Goal: Find specific page/section: Find specific page/section

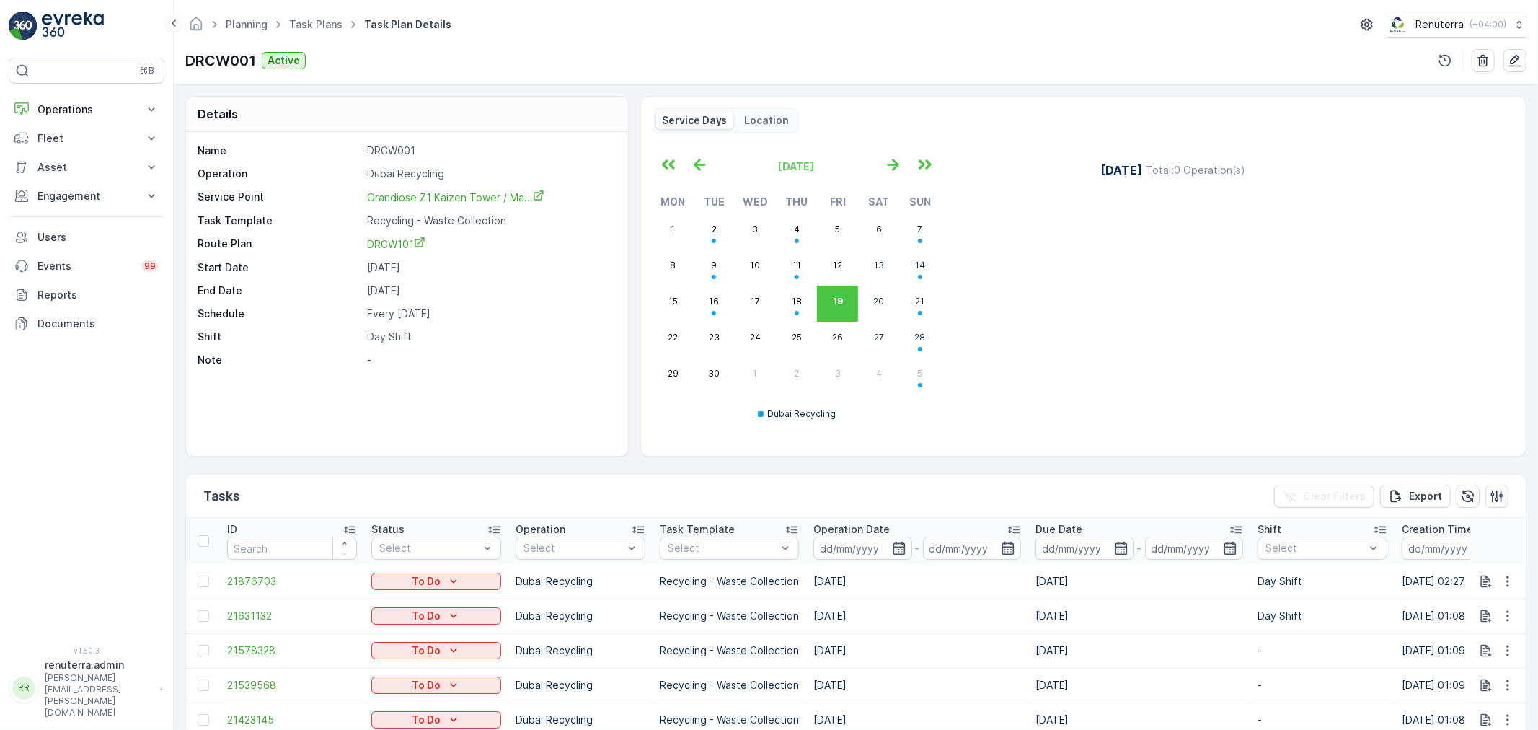
drag, startPoint x: 112, startPoint y: 61, endPoint x: 125, endPoint y: 0, distance: 62.7
click at [113, 37] on div "⌘B Operations Insights Planning Routes & Tasks Cockpit Settings Fleet Live Trac…" at bounding box center [87, 365] width 174 height 730
click at [100, 90] on div "⌘B Operations Insights Planning Routes & Tasks Cockpit Settings Fleet Live Trac…" at bounding box center [87, 343] width 156 height 571
click at [95, 99] on button "Operations" at bounding box center [87, 109] width 156 height 29
drag, startPoint x: 82, startPoint y: 168, endPoint x: 84, endPoint y: 148, distance: 20.3
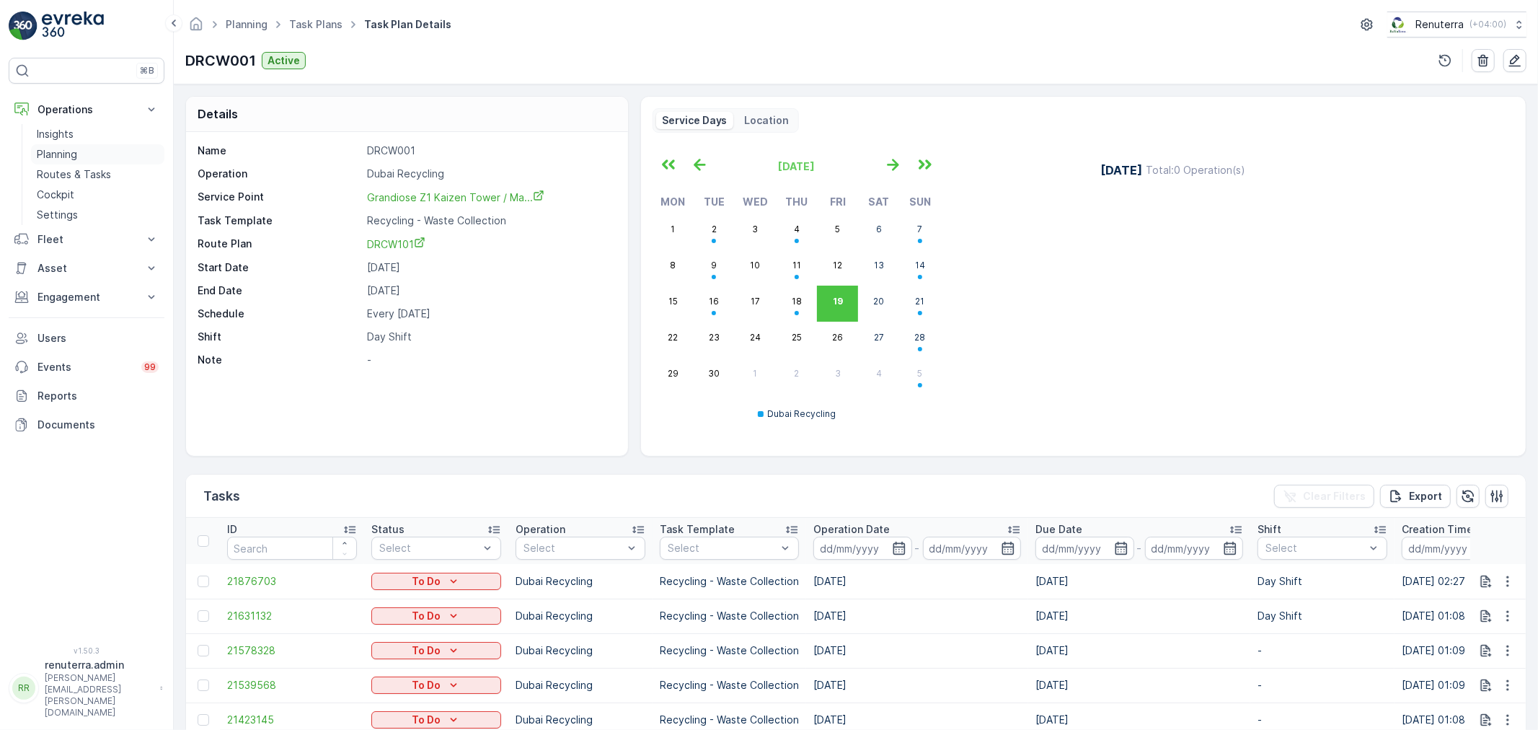
click at [82, 168] on p "Routes & Tasks" at bounding box center [74, 174] width 74 height 14
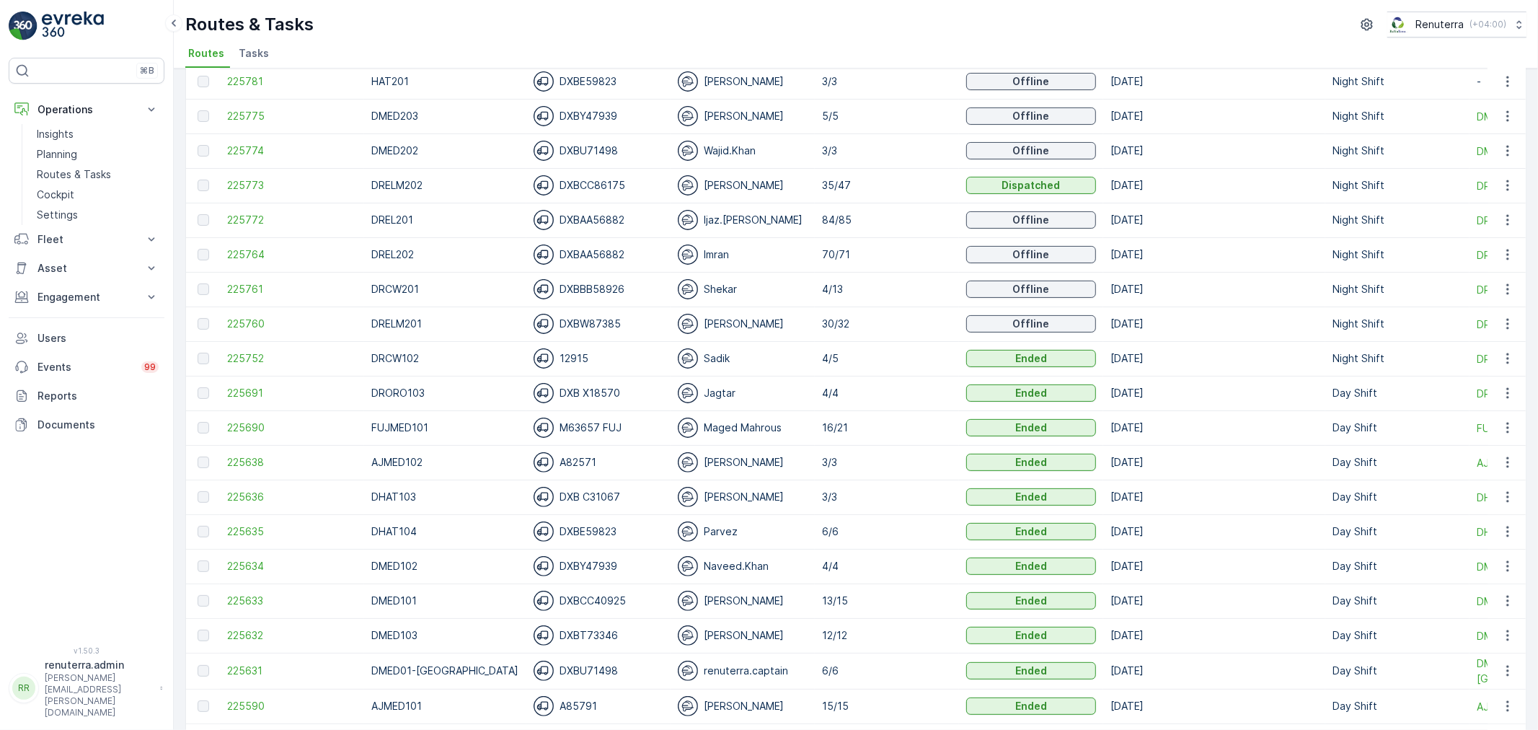
scroll to position [240, 0]
click at [249, 291] on span "225761" at bounding box center [292, 292] width 130 height 14
